Goal: Find specific page/section: Find specific page/section

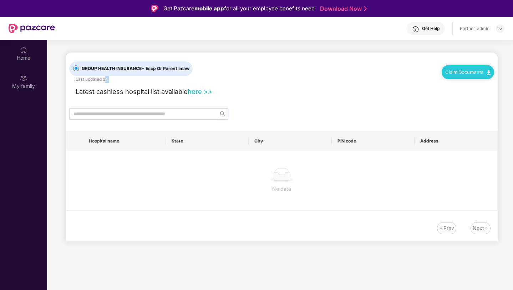
drag, startPoint x: 107, startPoint y: 77, endPoint x: 149, endPoint y: 76, distance: 42.1
click at [149, 76] on div "GROUP HEALTH INSURANCE - Escp Or Parent Inlaw Last updated on ." at bounding box center [139, 67] width 141 height 30
click at [264, 90] on div "Latest cashless hospital list available here >>" at bounding box center [281, 90] width 425 height 14
click at [22, 79] on img at bounding box center [23, 78] width 7 height 7
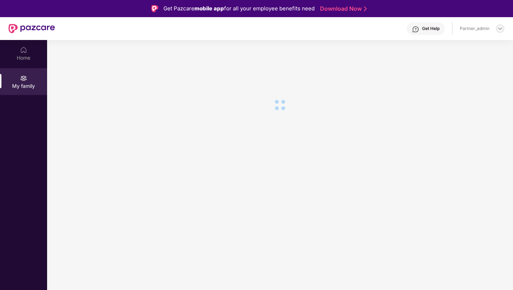
click at [501, 30] on img at bounding box center [500, 29] width 6 height 6
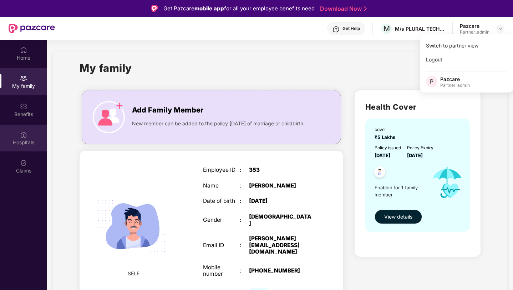
click at [29, 136] on div "Hospitals" at bounding box center [23, 137] width 47 height 27
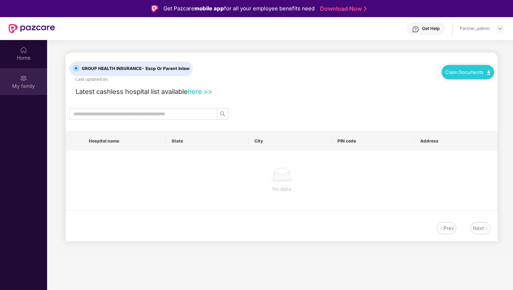
click at [0, 76] on div "My family" at bounding box center [23, 81] width 47 height 27
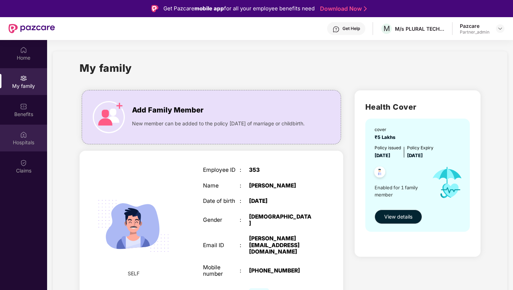
click at [40, 135] on div "Hospitals" at bounding box center [23, 137] width 47 height 27
